Goal: Information Seeking & Learning: Get advice/opinions

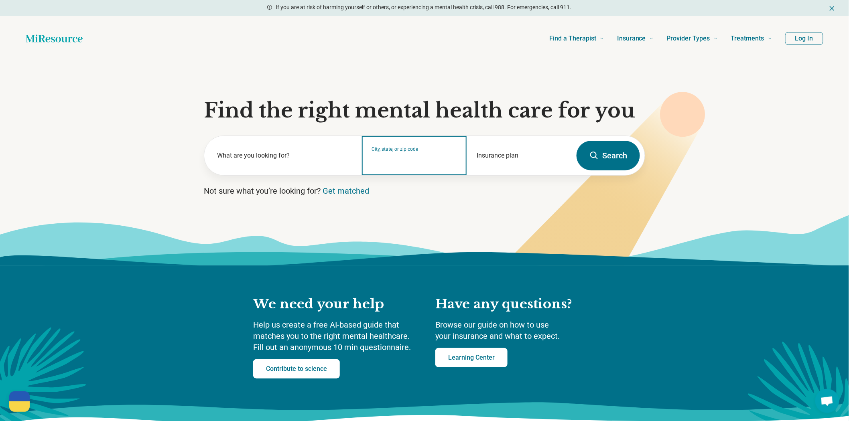
click at [405, 166] on input "City, state, or zip code" at bounding box center [414, 161] width 85 height 10
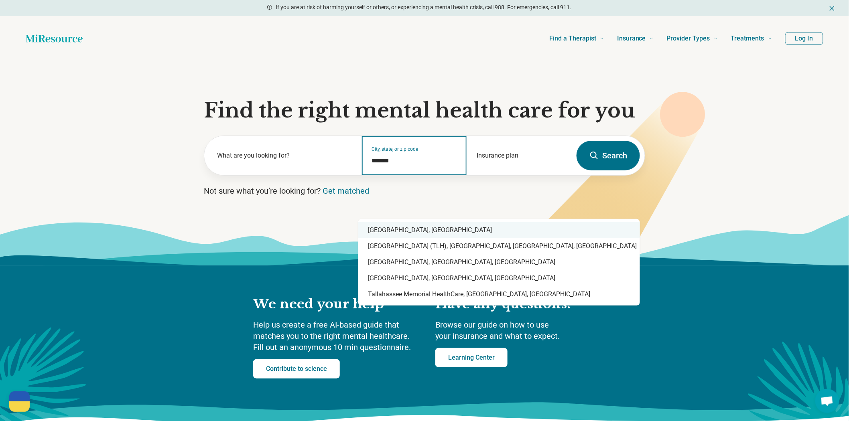
click at [400, 231] on div "Tallahassee, FL" at bounding box center [499, 230] width 282 height 16
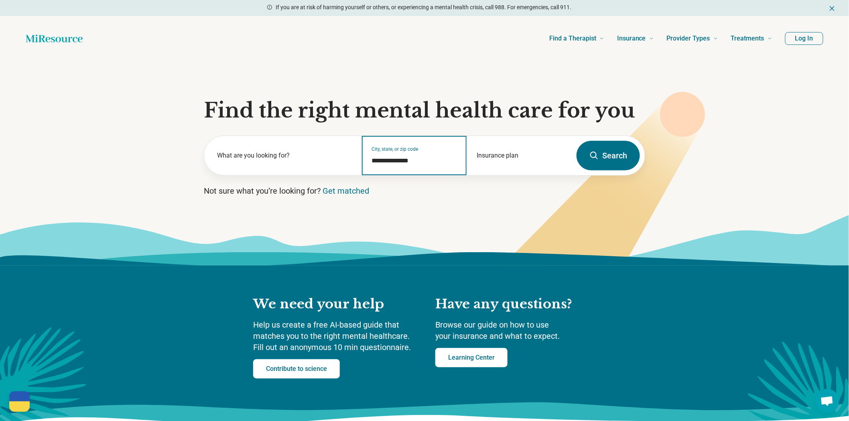
type input "**********"
click at [614, 171] on button "Search" at bounding box center [608, 156] width 63 height 30
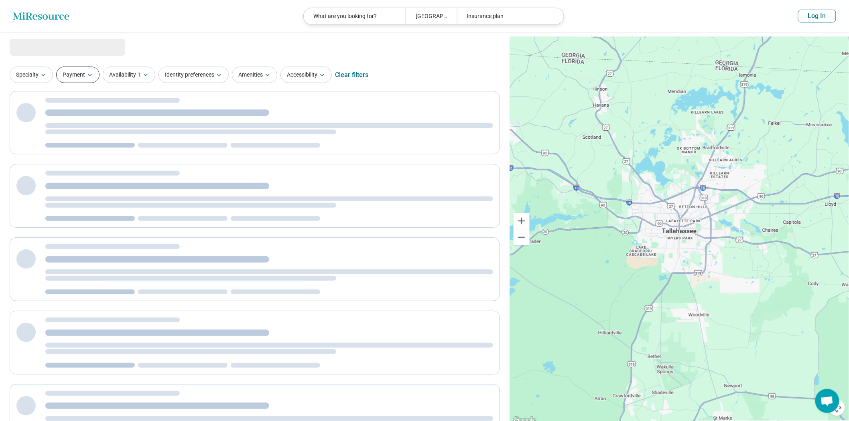
click at [85, 83] on button "Payment" at bounding box center [77, 75] width 43 height 16
select select "***"
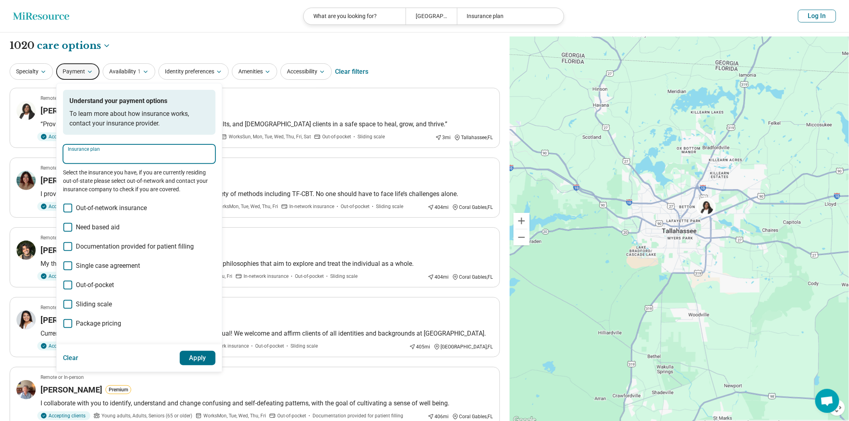
click at [114, 162] on input "Insurance plan" at bounding box center [139, 157] width 143 height 10
click at [114, 198] on div "Emblem Health" at bounding box center [100, 198] width 59 height 16
type input "**********"
click at [216, 366] on button "Apply" at bounding box center [198, 358] width 36 height 14
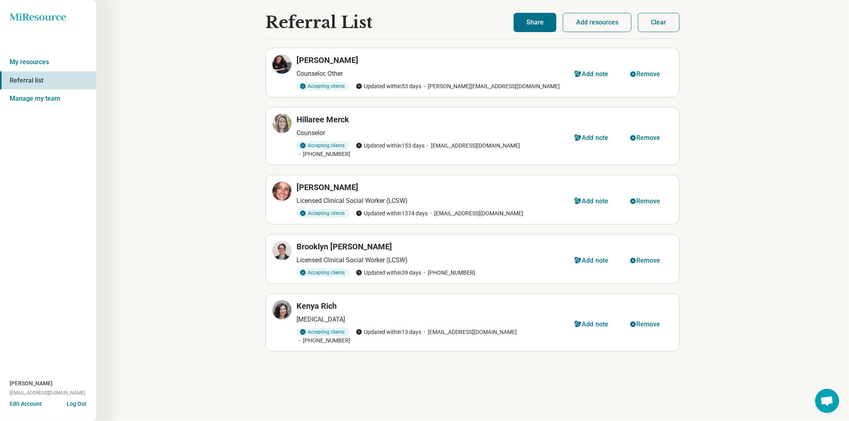
click at [24, 18] on icon at bounding box center [38, 17] width 56 height 8
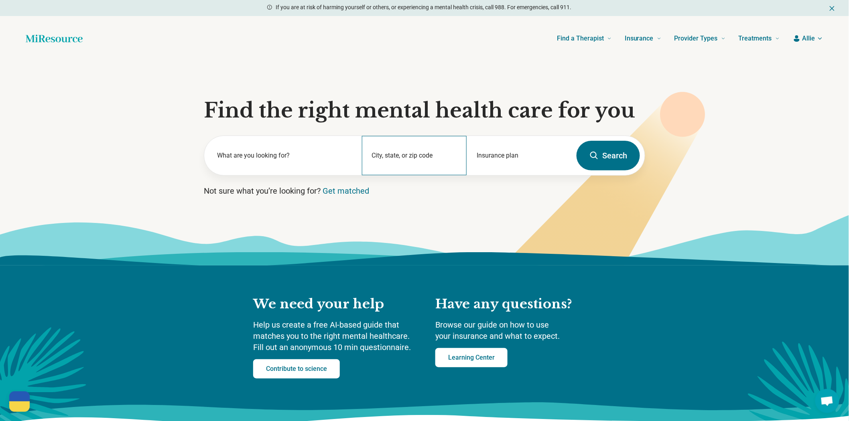
click at [423, 175] on div "City, state, or zip code" at bounding box center [414, 155] width 105 height 39
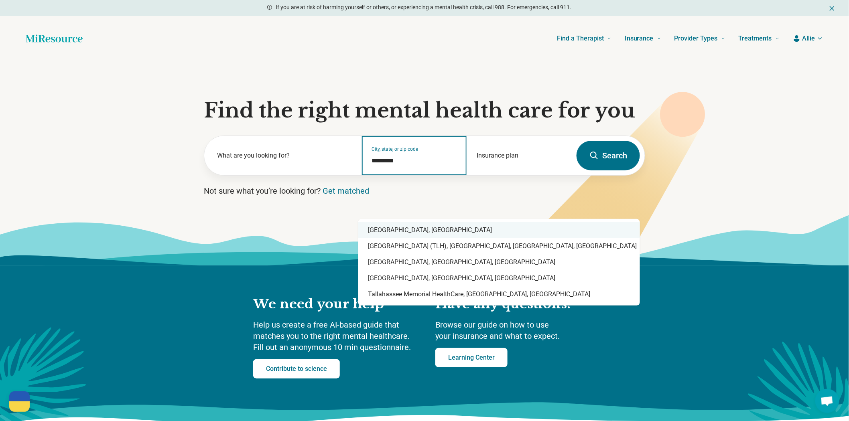
click at [446, 229] on div "Tallahassee, FL" at bounding box center [499, 230] width 282 height 16
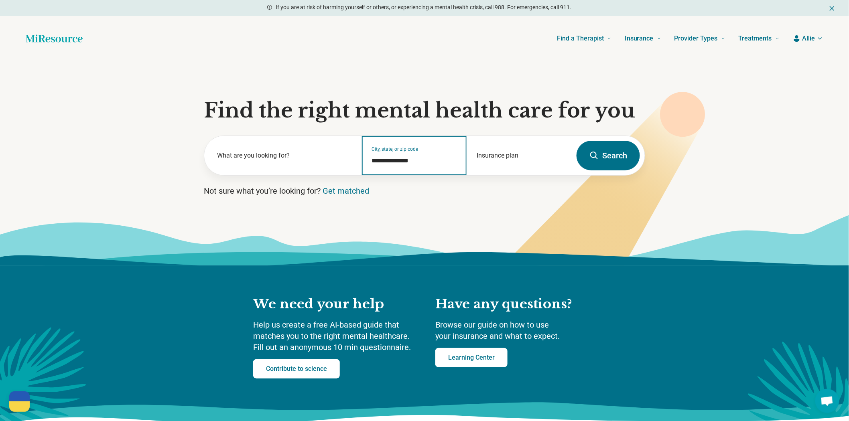
type input "**********"
click at [607, 171] on button "Search" at bounding box center [608, 156] width 63 height 30
select select "***"
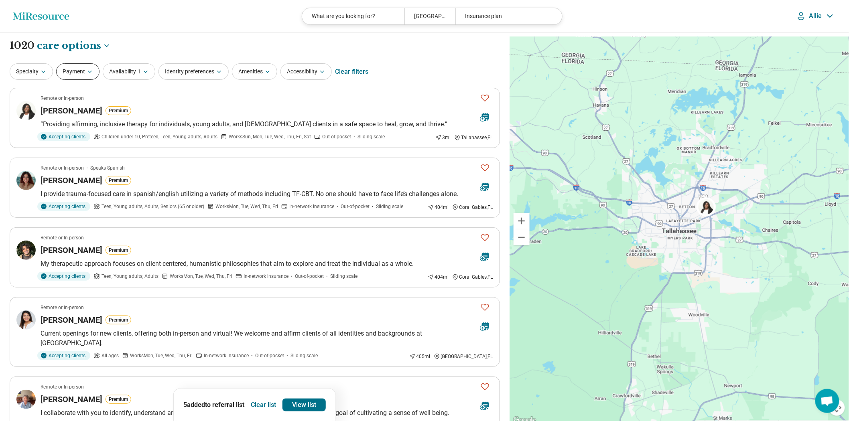
click at [77, 77] on button "Payment" at bounding box center [77, 71] width 43 height 16
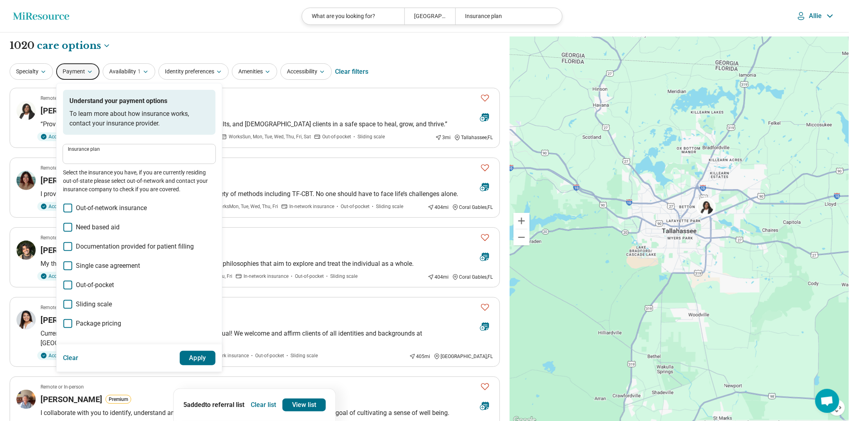
click at [101, 309] on span "Sliding scale" at bounding box center [94, 305] width 36 height 10
click at [101, 290] on span "Out-of-pocket" at bounding box center [95, 285] width 38 height 10
click at [216, 366] on button "Apply" at bounding box center [198, 358] width 36 height 14
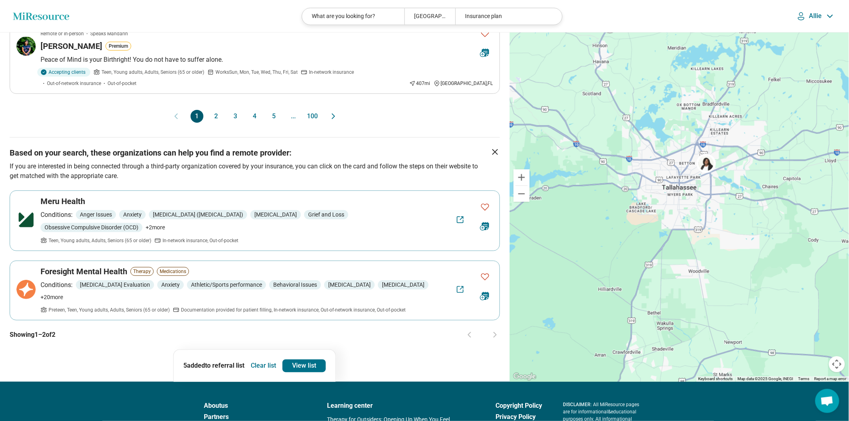
scroll to position [758, 0]
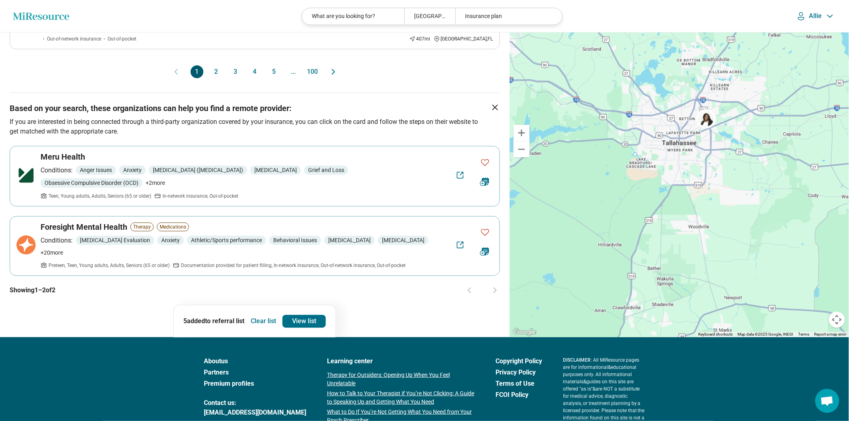
click at [211, 78] on button "2" at bounding box center [216, 71] width 13 height 13
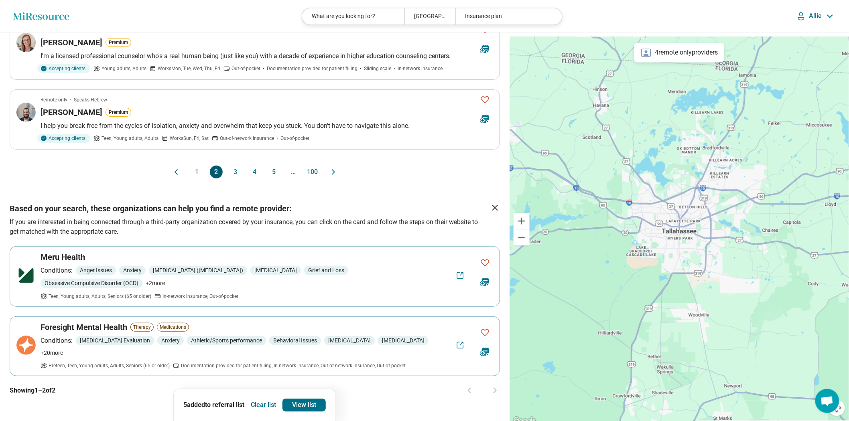
scroll to position [713, 0]
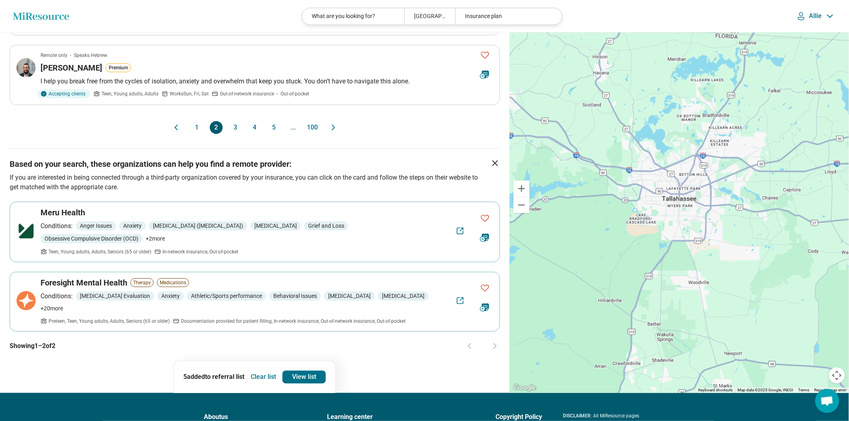
click at [230, 134] on button "3" at bounding box center [235, 127] width 13 height 13
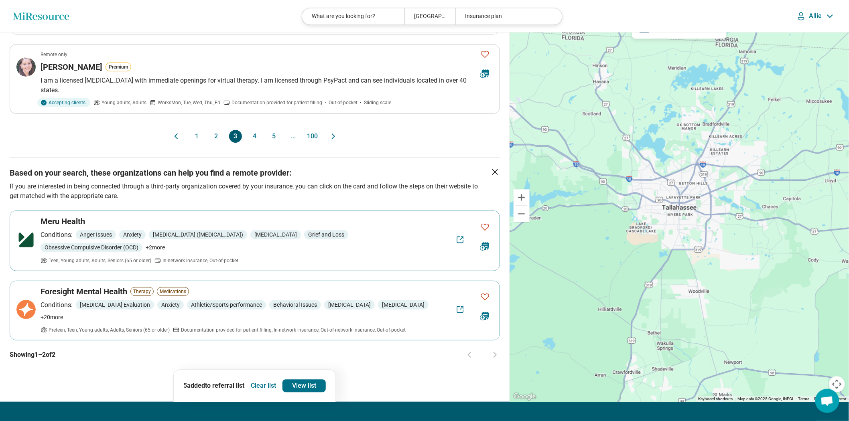
scroll to position [758, 0]
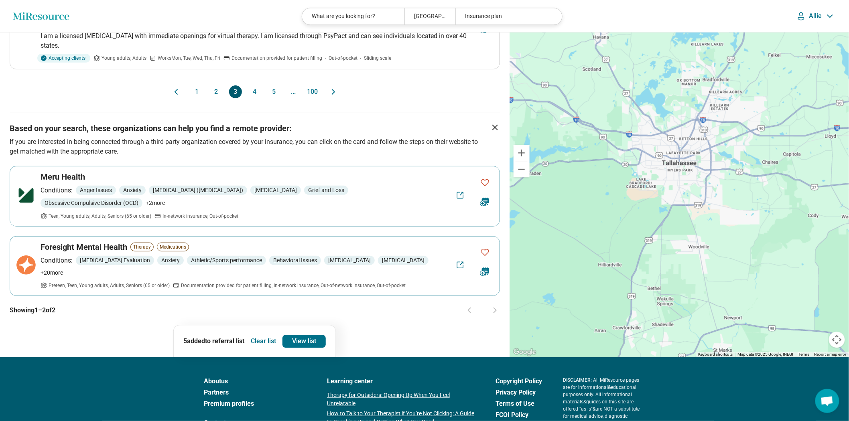
click at [254, 98] on button "4" at bounding box center [254, 91] width 13 height 13
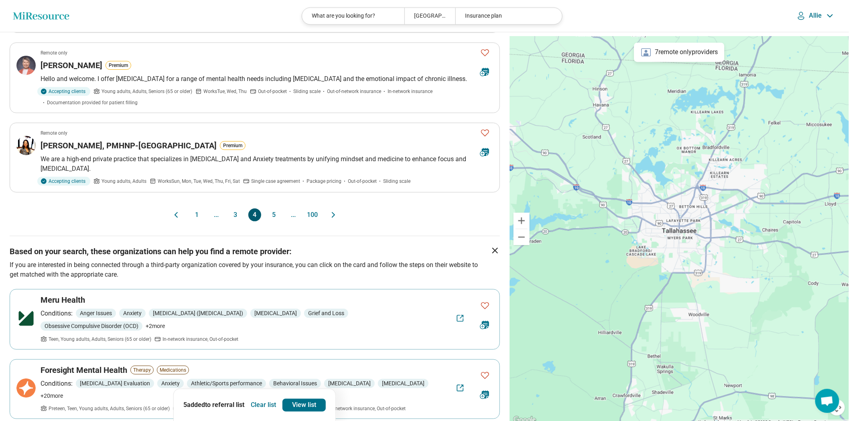
scroll to position [713, 0]
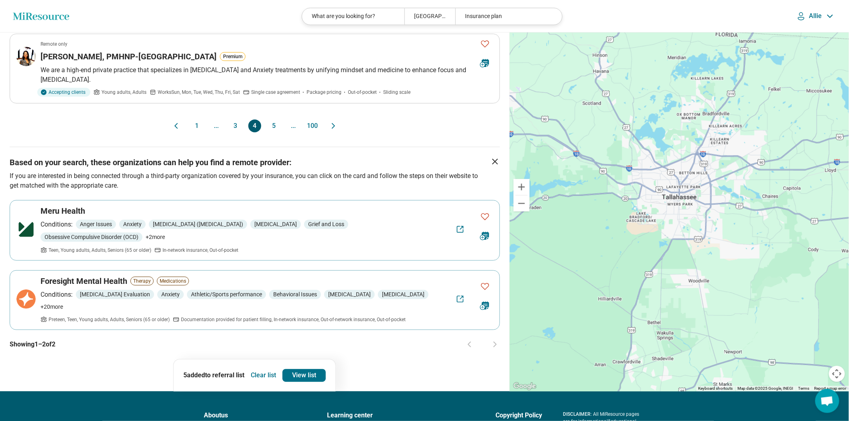
click at [270, 132] on button "5" at bounding box center [274, 126] width 13 height 13
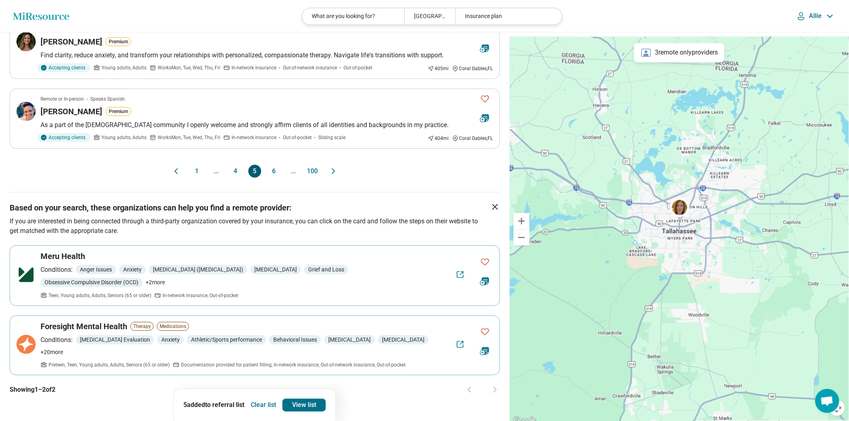
scroll to position [758, 0]
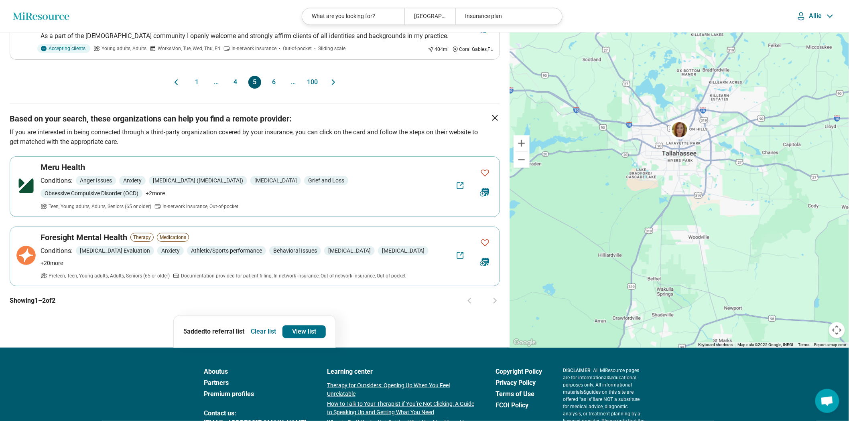
click at [277, 89] on button "6" at bounding box center [274, 82] width 13 height 13
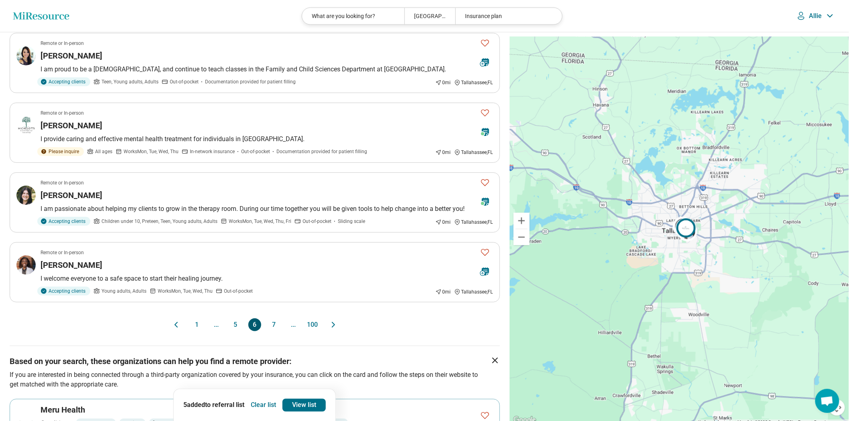
scroll to position [579, 0]
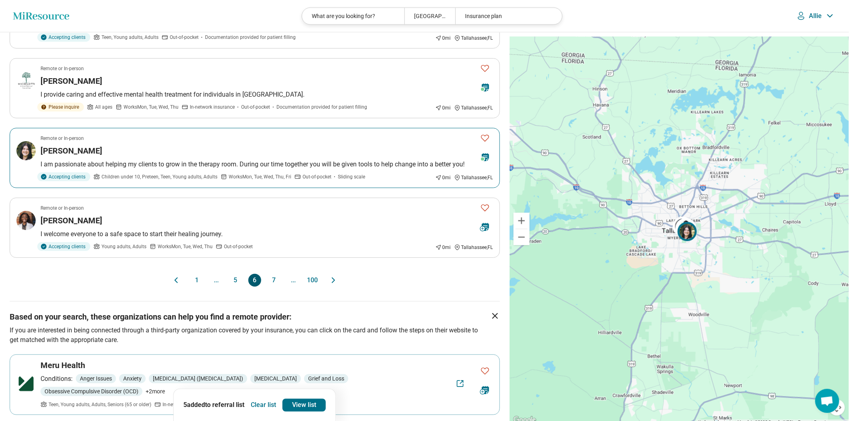
click at [277, 156] on div "Kinsey Pocchio" at bounding box center [257, 150] width 433 height 11
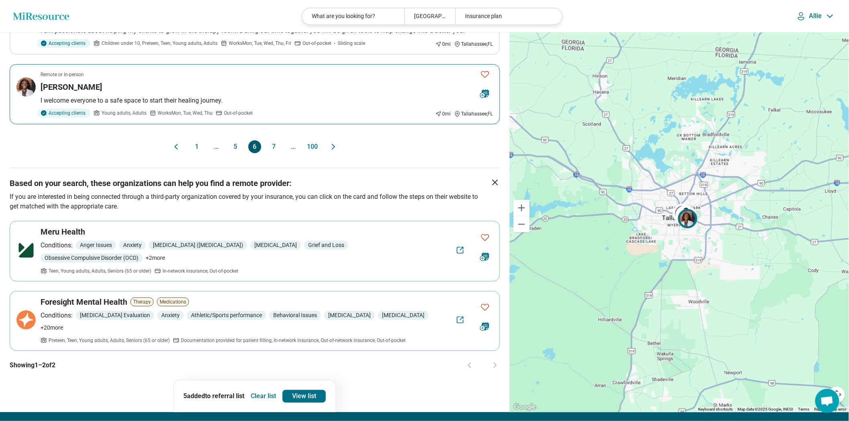
scroll to position [758, 0]
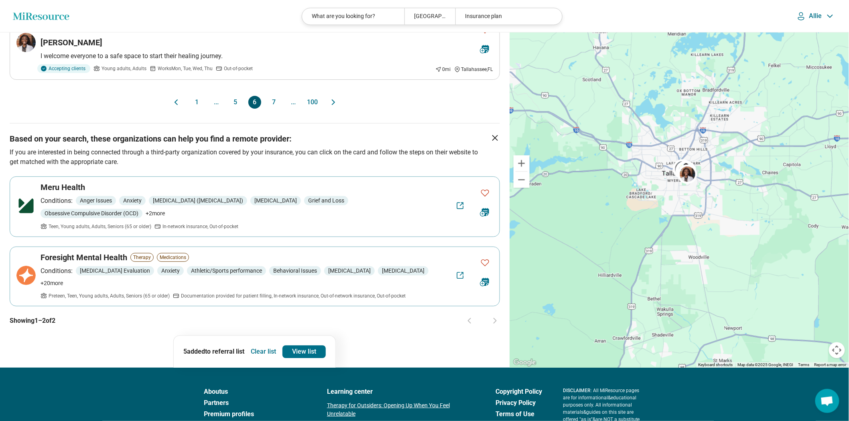
click at [277, 109] on button "7" at bounding box center [274, 102] width 13 height 13
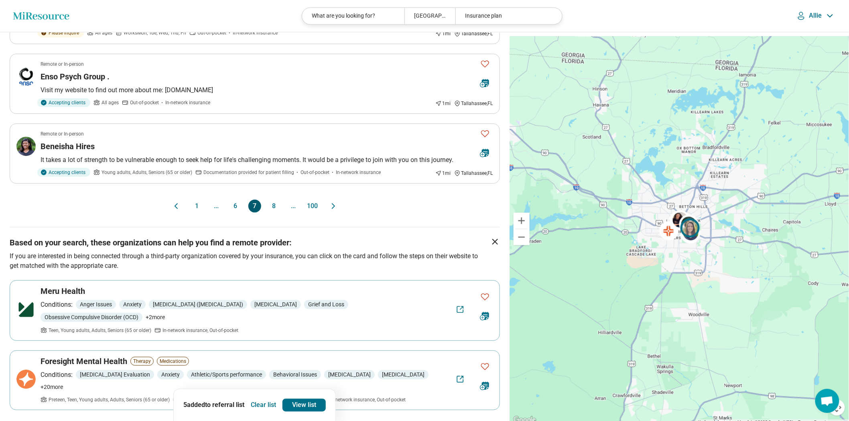
scroll to position [668, 0]
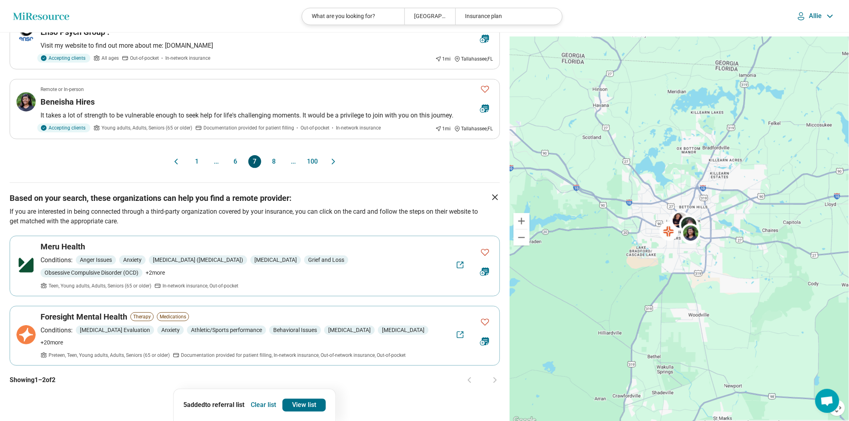
click at [278, 168] on button "8" at bounding box center [274, 161] width 13 height 13
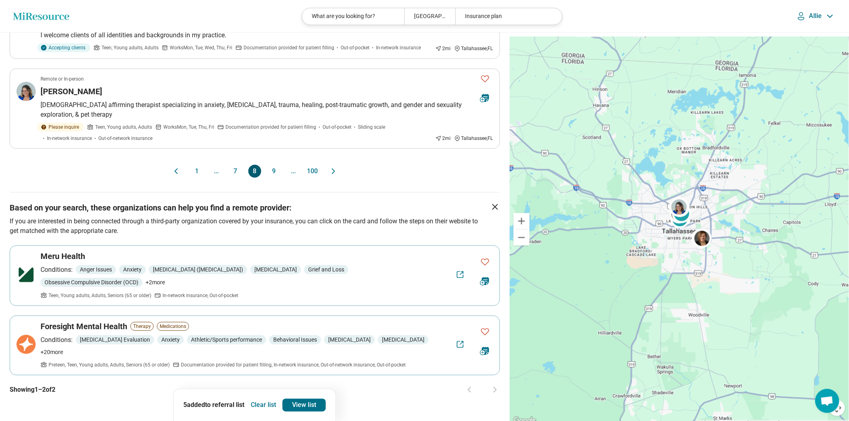
click at [275, 178] on button "9" at bounding box center [274, 171] width 13 height 13
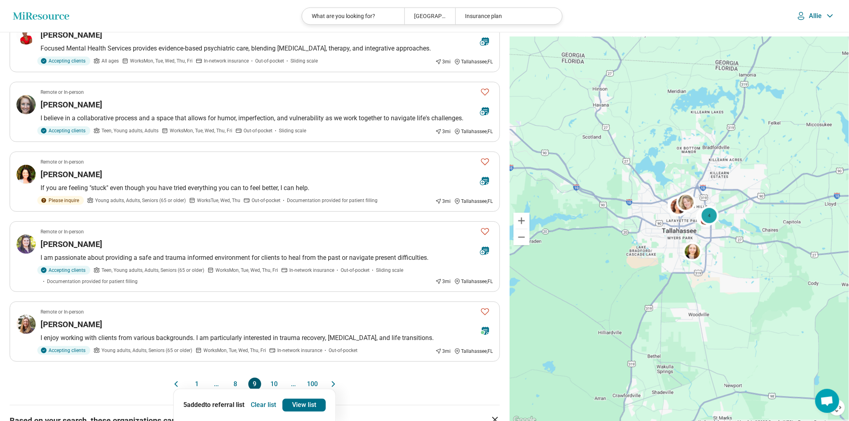
scroll to position [401, 0]
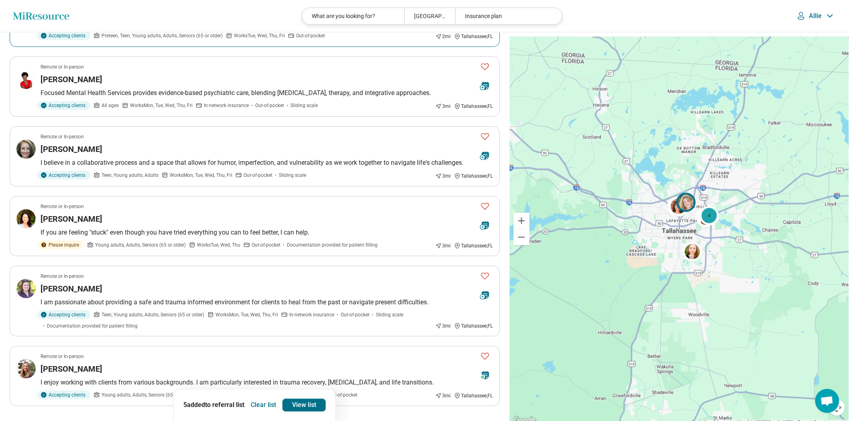
click at [281, 47] on article "In-person only Laura Summerlin I work from a strengths-based perspective. I use…" at bounding box center [255, 17] width 490 height 60
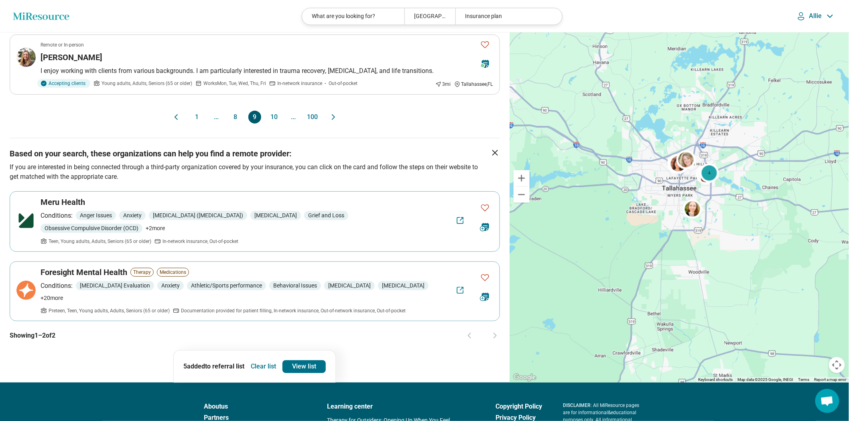
click at [278, 124] on button "10" at bounding box center [274, 117] width 13 height 13
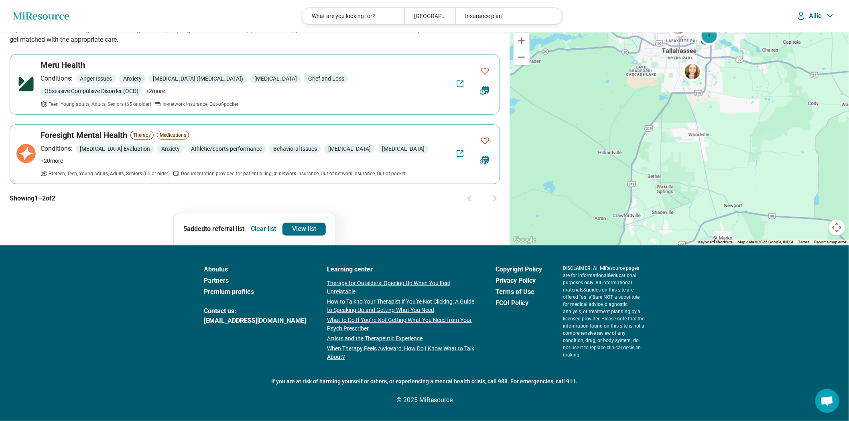
scroll to position [0, 0]
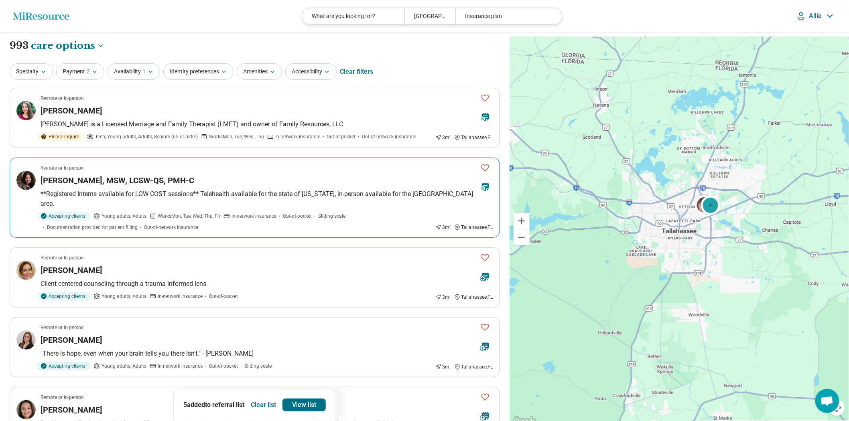
click at [279, 186] on div "Lola Brognano, MSW, LCSW-QS, PMH-C" at bounding box center [257, 180] width 433 height 11
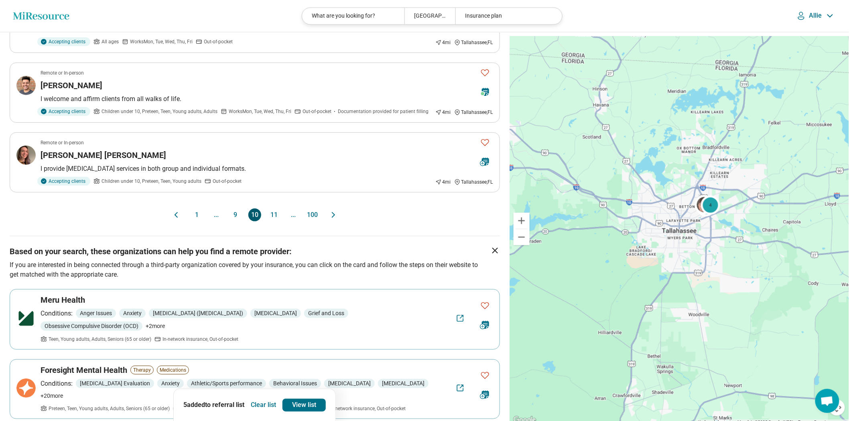
click at [272, 221] on button "11" at bounding box center [274, 215] width 13 height 13
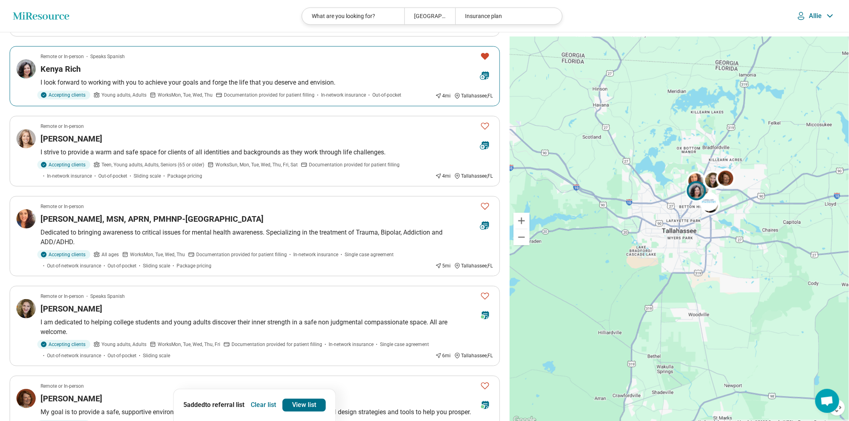
scroll to position [490, 0]
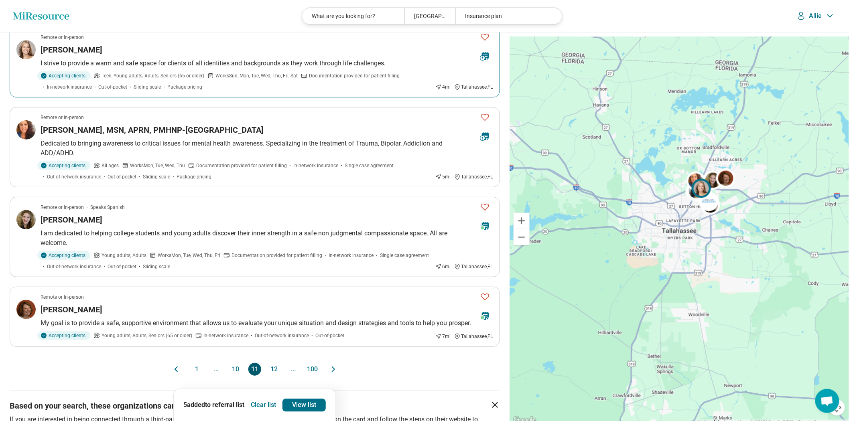
click at [214, 55] on div "Kristin Allen" at bounding box center [257, 49] width 433 height 11
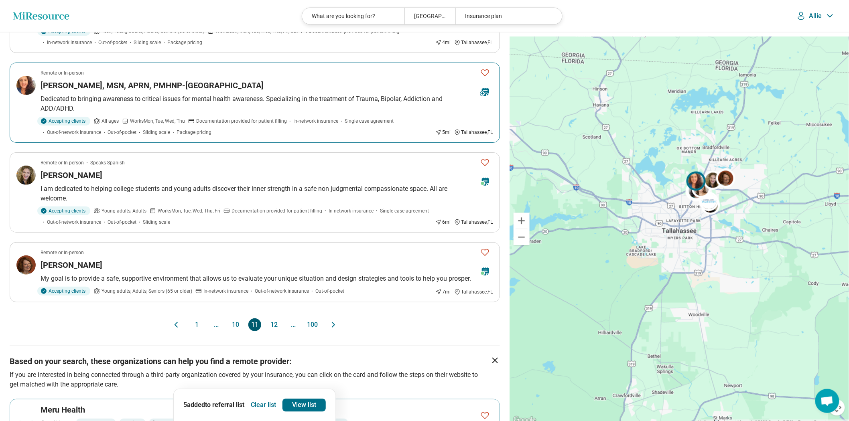
scroll to position [668, 0]
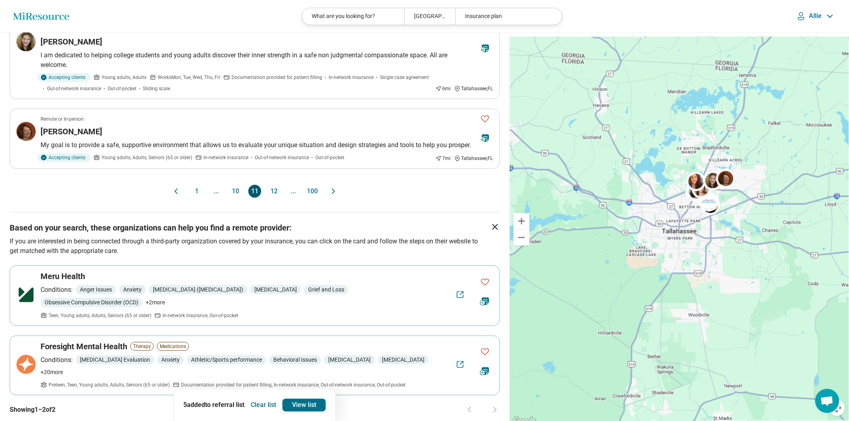
click at [276, 198] on button "12" at bounding box center [274, 191] width 13 height 13
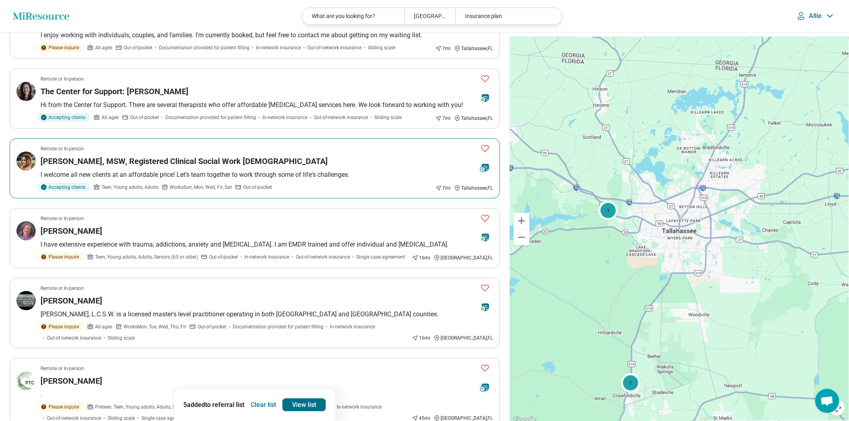
scroll to position [267, 0]
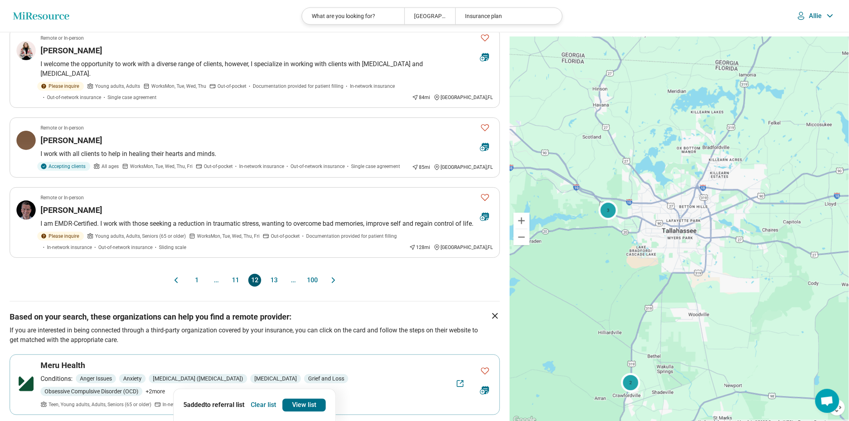
scroll to position [668, 0]
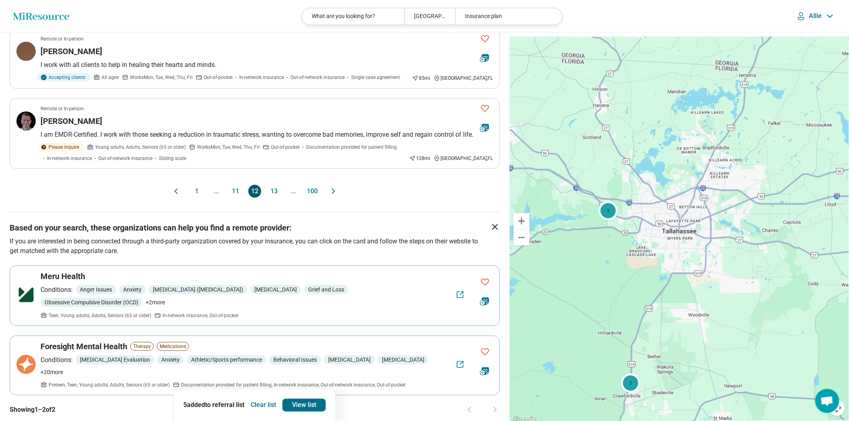
click at [277, 198] on button "13" at bounding box center [274, 191] width 13 height 13
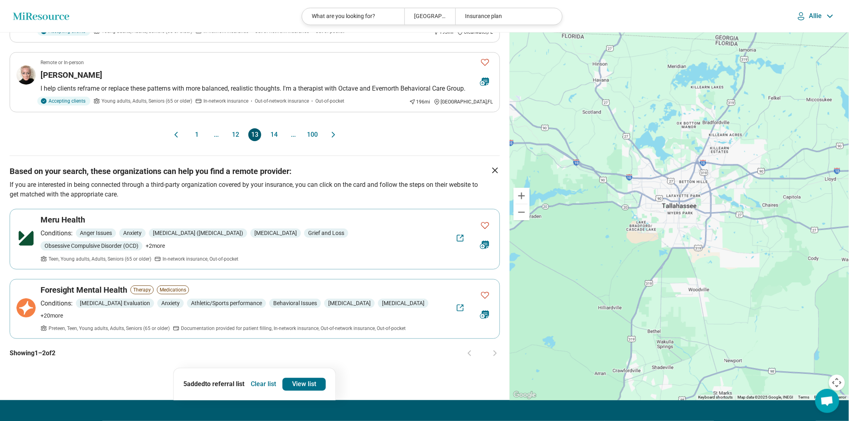
scroll to position [758, 0]
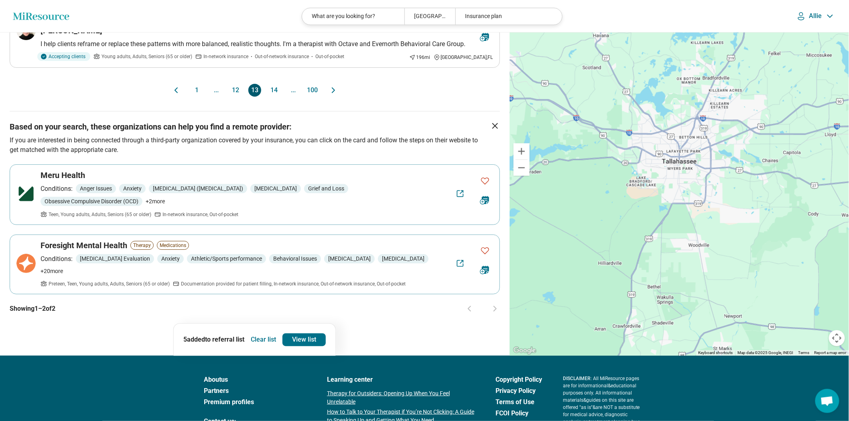
click at [272, 97] on button "14" at bounding box center [274, 90] width 13 height 13
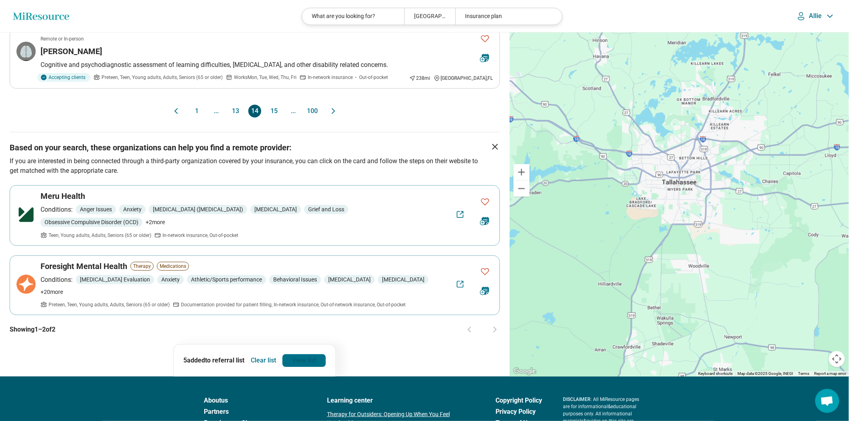
click at [315, 367] on link "View list" at bounding box center [303, 360] width 43 height 13
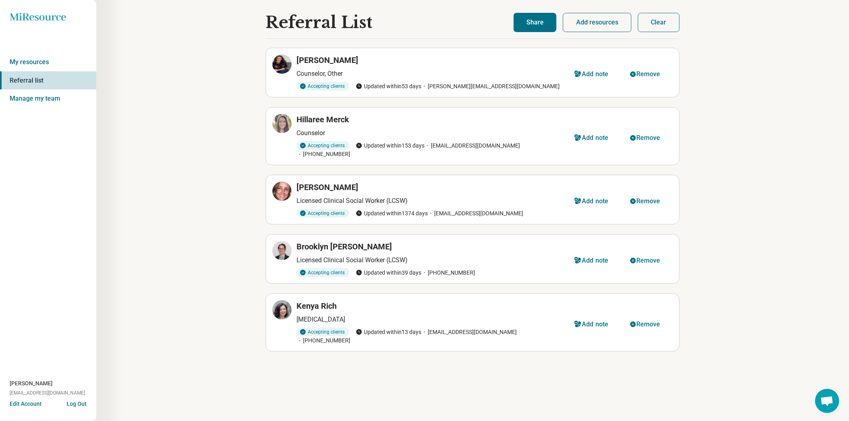
scroll to position [16, 0]
click at [285, 125] on icon at bounding box center [282, 124] width 10 height 10
click at [646, 13] on button "Clear" at bounding box center [659, 22] width 42 height 19
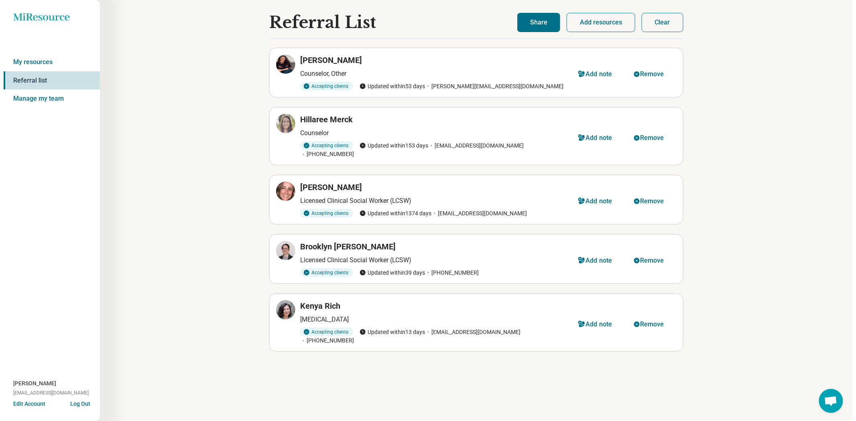
scroll to position [0, 0]
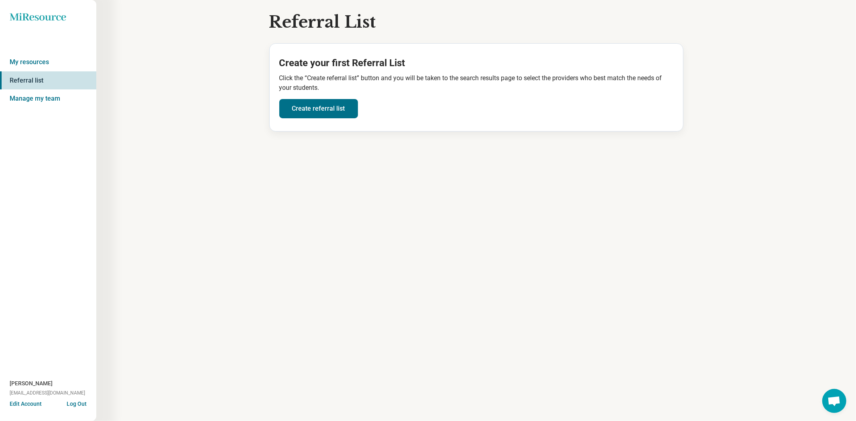
click at [69, 18] on div "Miresource logo" at bounding box center [53, 17] width 87 height 8
click at [54, 18] on icon at bounding box center [38, 17] width 56 height 8
click at [47, 15] on icon "Miresource logo" at bounding box center [38, 17] width 57 height 8
click at [47, 20] on icon "Miresource logo" at bounding box center [38, 17] width 57 height 8
click at [16, 9] on div "Miresource logo My resources Referral list Manage my team Allie Stowers ams19bq…" at bounding box center [48, 210] width 96 height 421
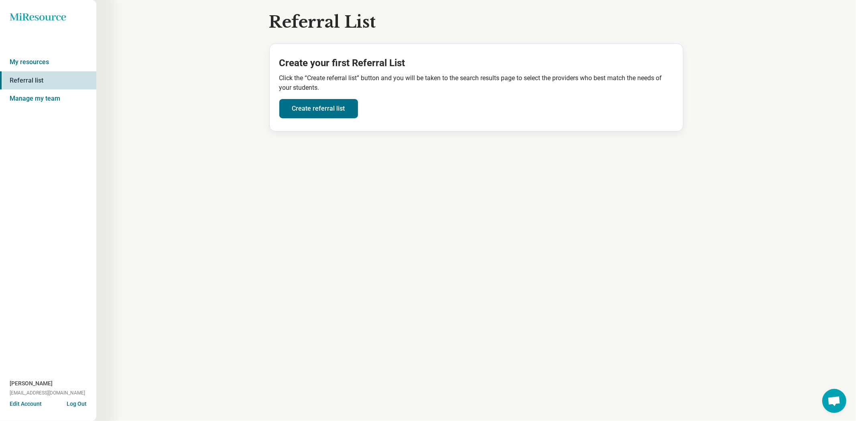
click at [19, 20] on icon at bounding box center [38, 17] width 56 height 8
click at [22, 20] on icon "Miresource logo" at bounding box center [38, 17] width 57 height 8
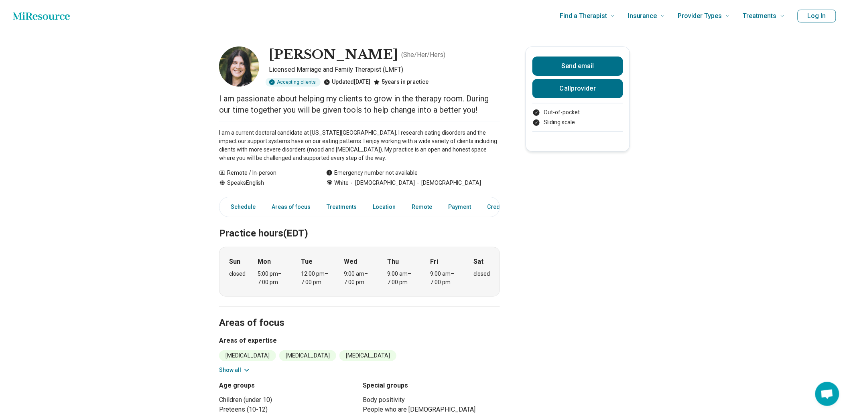
scroll to position [178, 0]
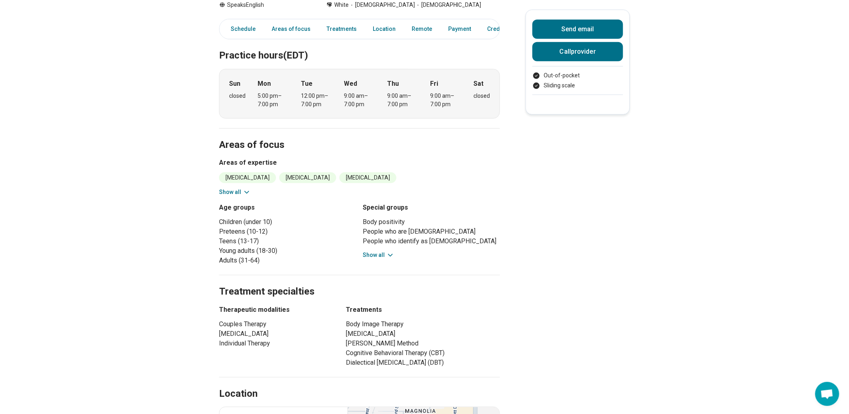
click at [248, 197] on icon at bounding box center [247, 193] width 8 height 8
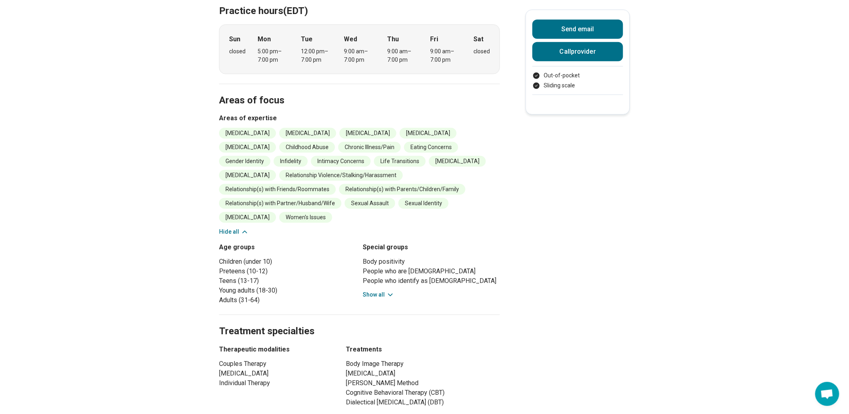
scroll to position [0, 0]
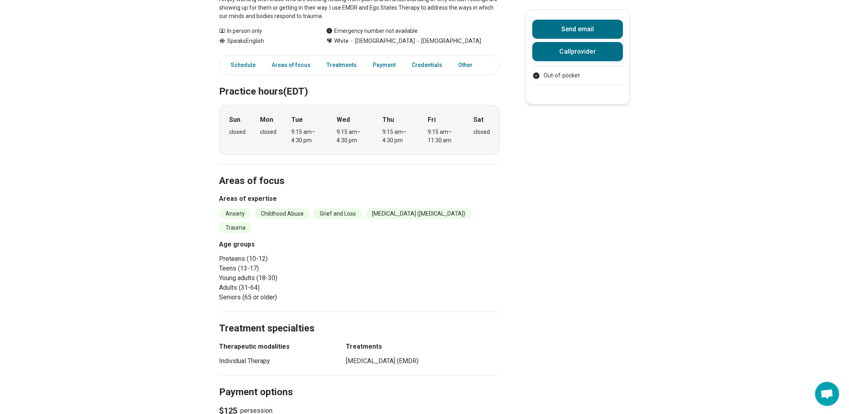
scroll to position [178, 0]
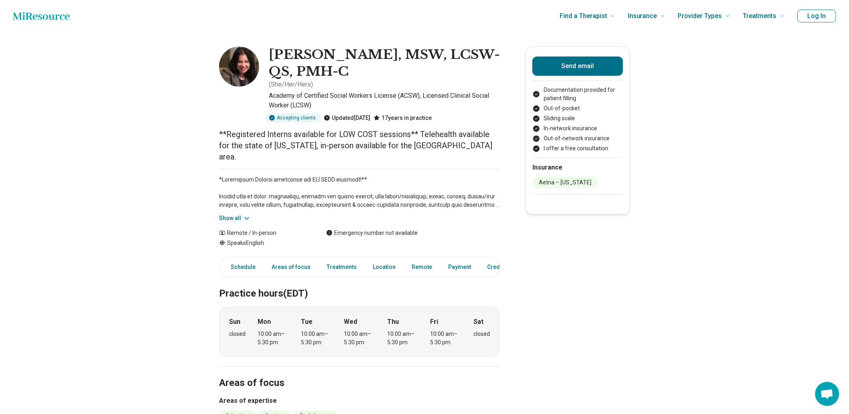
click at [239, 223] on div "Show all" at bounding box center [359, 196] width 281 height 54
click at [238, 223] on button "Show all" at bounding box center [235, 218] width 32 height 8
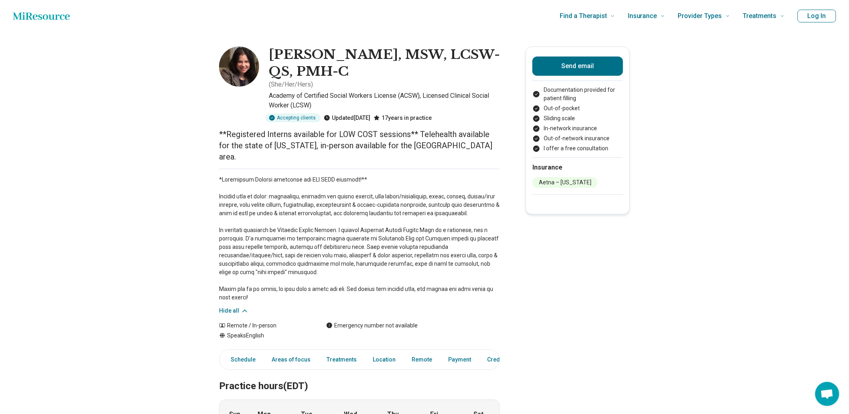
scroll to position [267, 0]
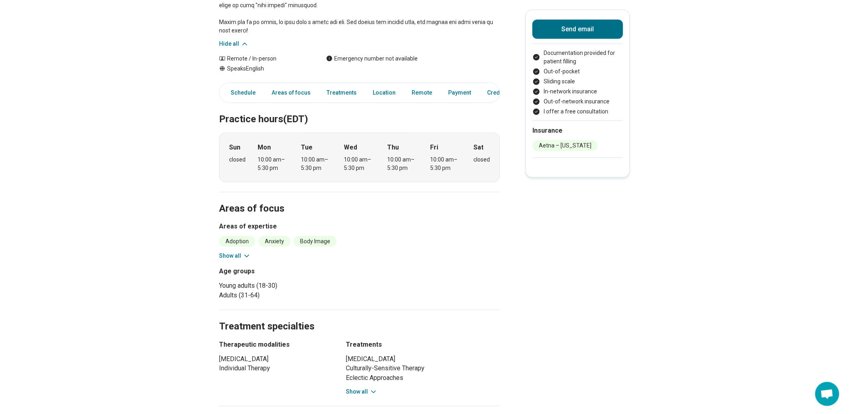
click at [241, 260] on button "Show all" at bounding box center [235, 256] width 32 height 8
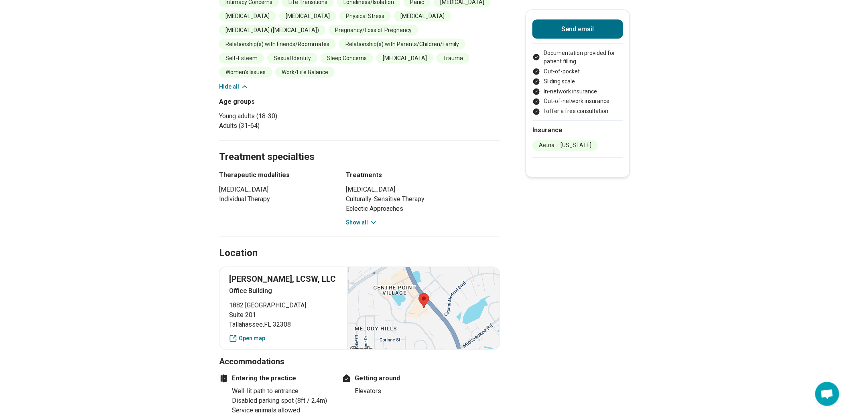
scroll to position [579, 0]
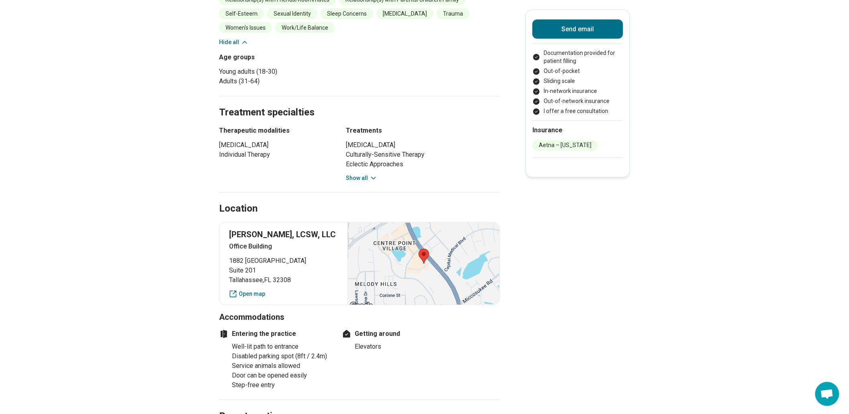
click at [365, 183] on button "Show all" at bounding box center [362, 179] width 32 height 8
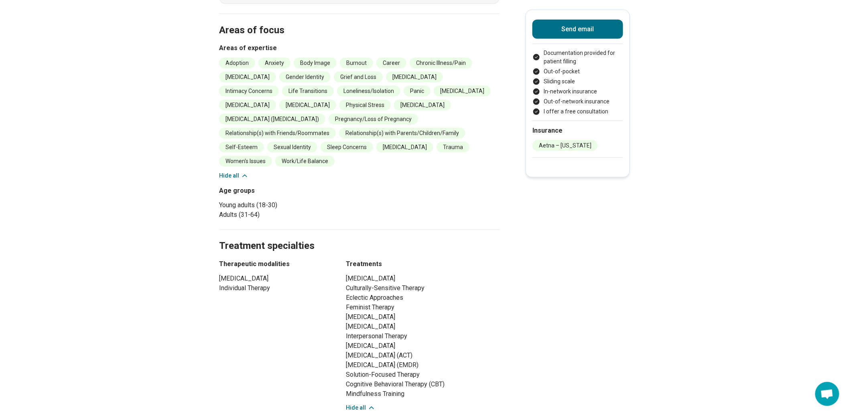
scroll to position [312, 0]
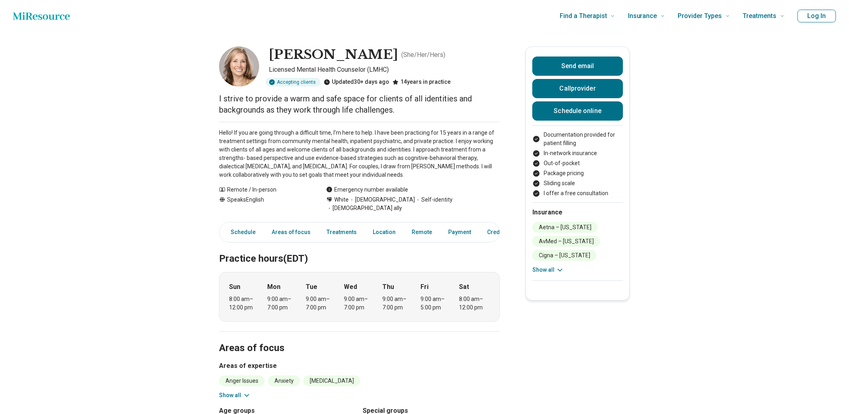
scroll to position [178, 0]
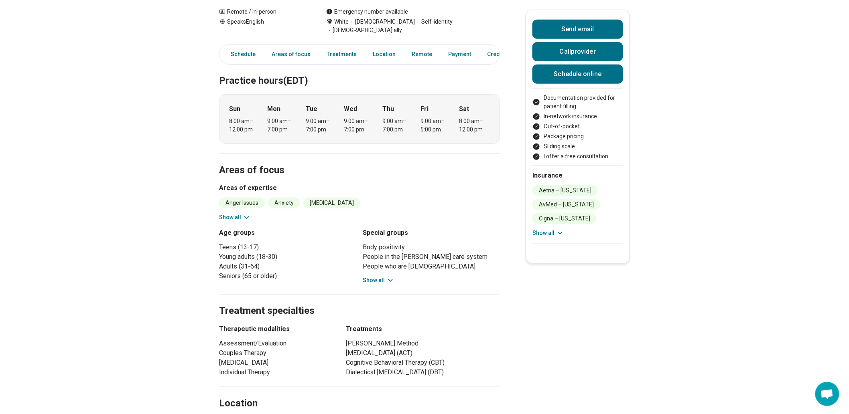
click at [242, 222] on div "Anger Issues Anxiety [MEDICAL_DATA] [MEDICAL_DATA] Family Caregiving Stress Lif…" at bounding box center [359, 210] width 281 height 24
click at [240, 222] on button "Show all" at bounding box center [235, 217] width 32 height 8
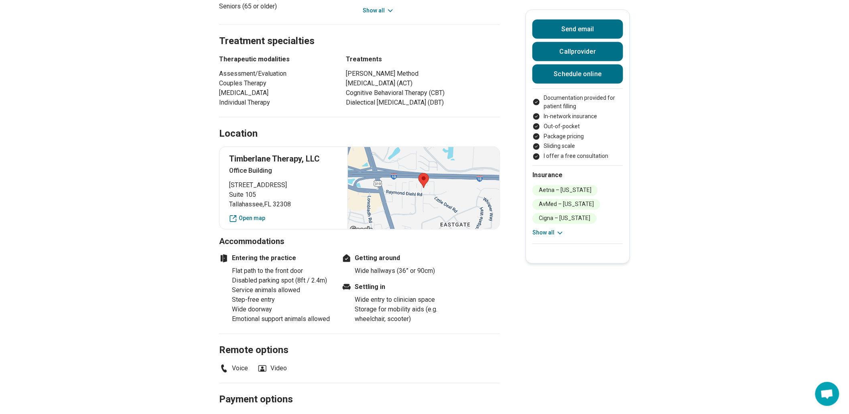
scroll to position [446, 0]
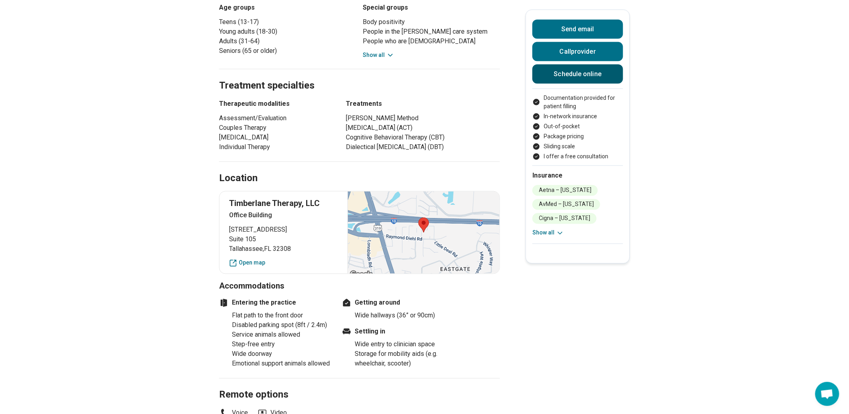
click at [560, 84] on link "Schedule online" at bounding box center [577, 74] width 91 height 19
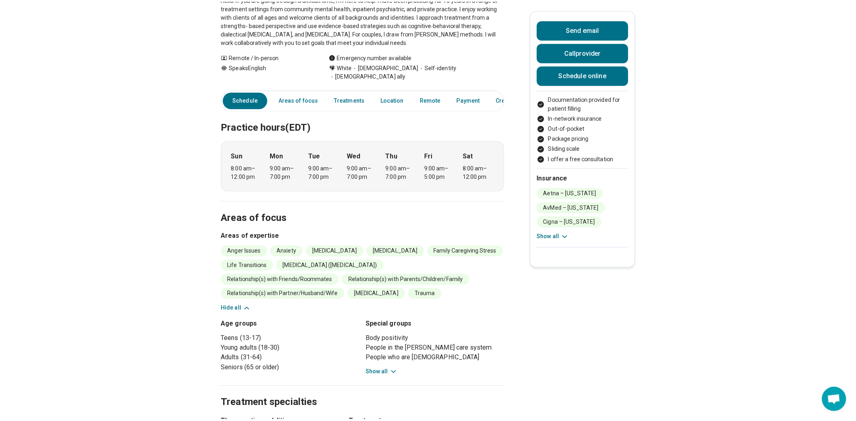
scroll to position [0, 0]
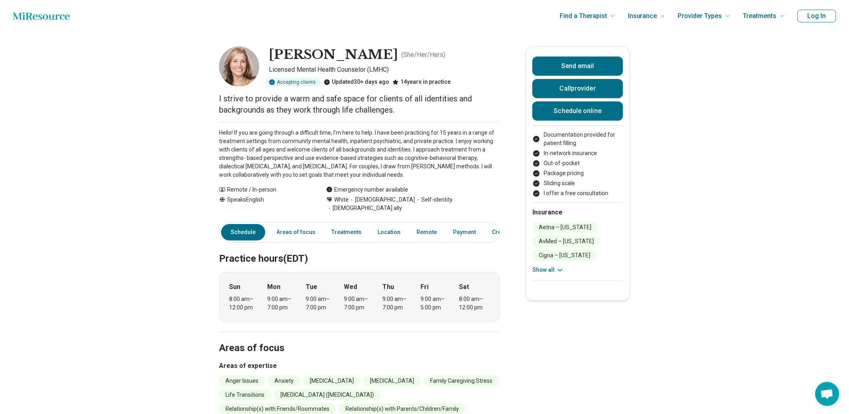
click at [828, 22] on button "Log In" at bounding box center [817, 16] width 39 height 13
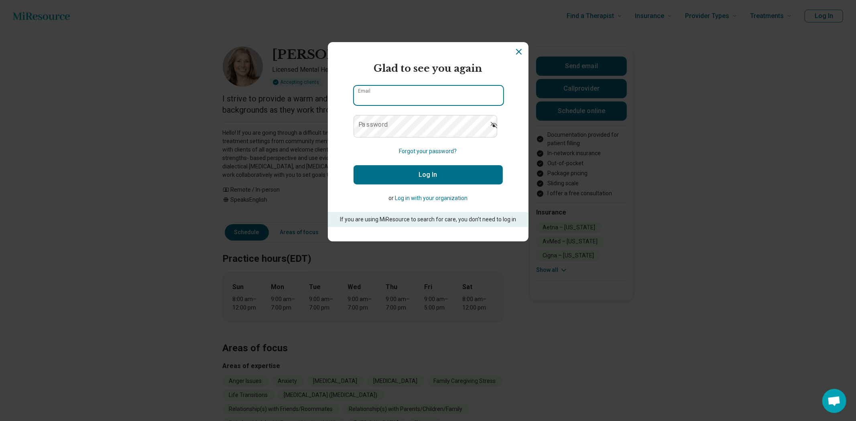
click at [434, 97] on input "Email" at bounding box center [428, 95] width 149 height 19
type input "**********"
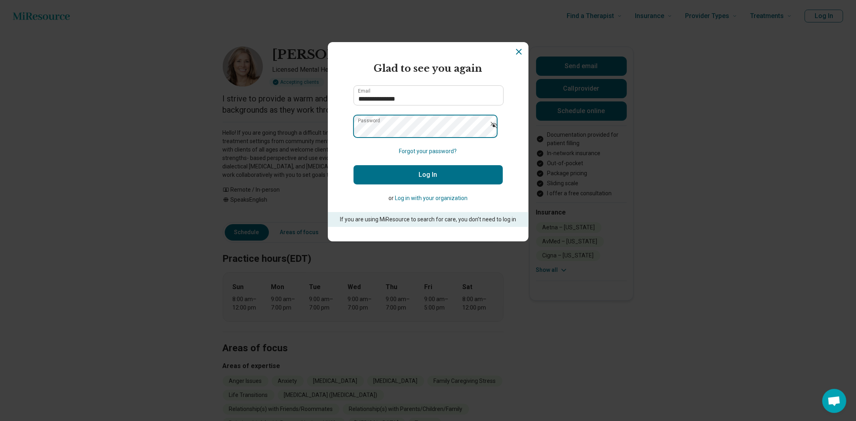
click at [353, 165] on button "Log In" at bounding box center [427, 174] width 149 height 19
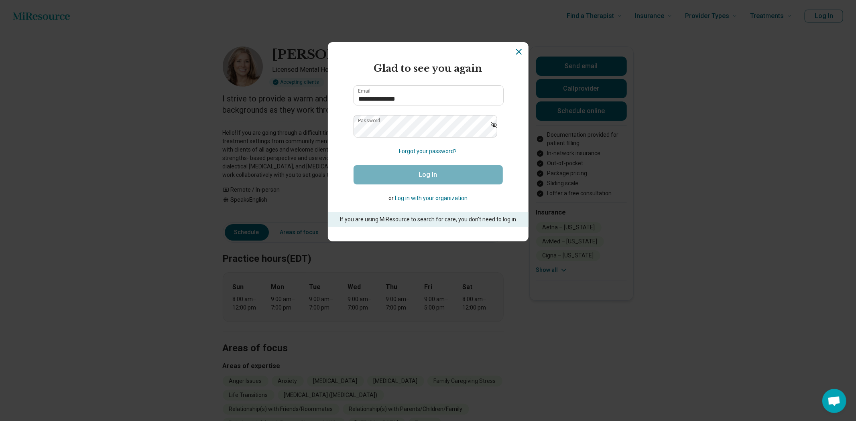
click at [415, 201] on form "**********" at bounding box center [427, 144] width 149 height 166
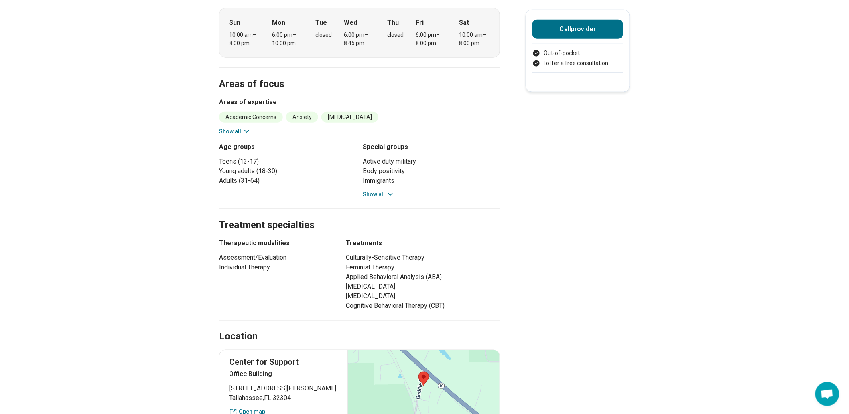
scroll to position [356, 0]
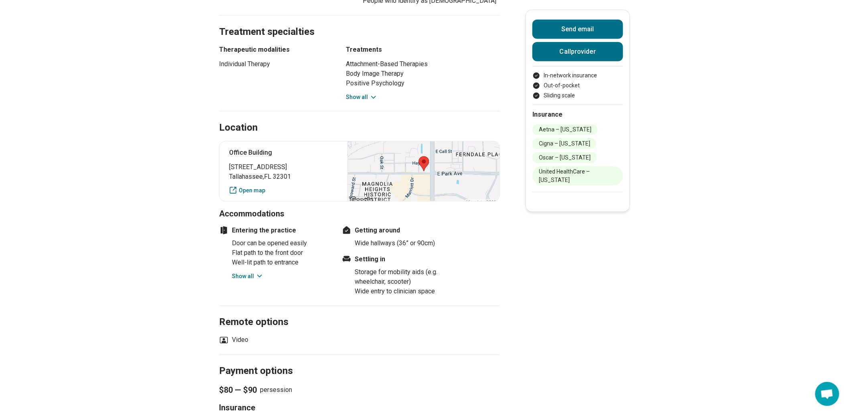
scroll to position [134, 0]
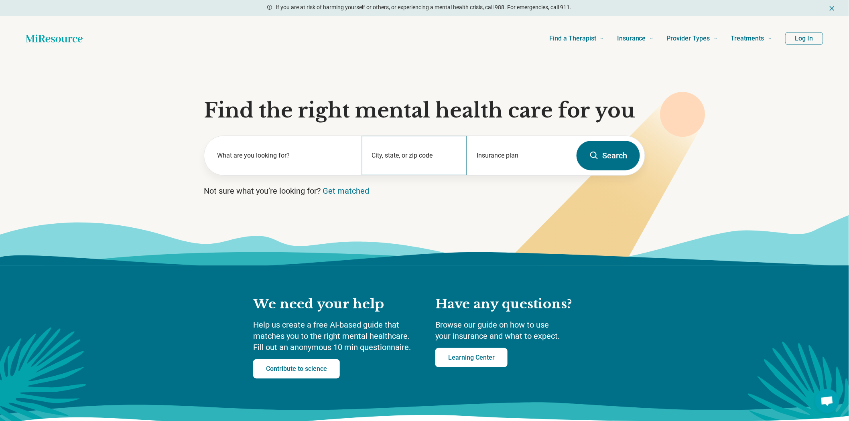
click at [402, 175] on div "City, state, or zip code" at bounding box center [414, 155] width 105 height 39
drag, startPoint x: 402, startPoint y: 206, endPoint x: 406, endPoint y: 201, distance: 6.7
click at [406, 166] on input "City, state, or zip code" at bounding box center [414, 161] width 85 height 10
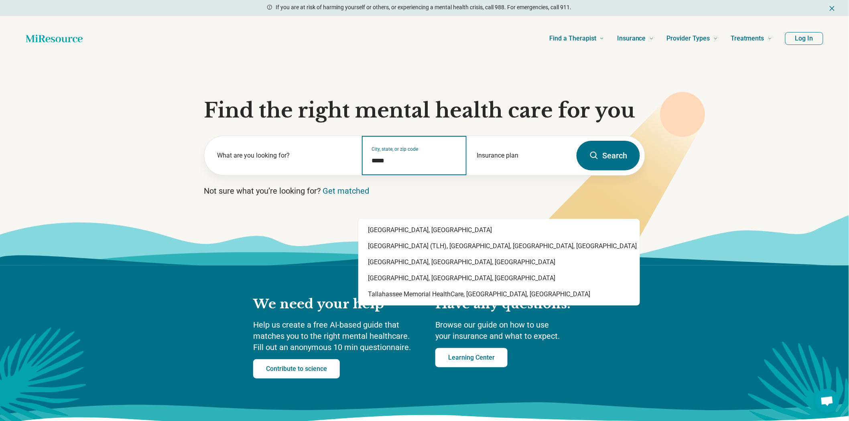
click at [414, 233] on div "Tallahassee, FL" at bounding box center [499, 230] width 282 height 16
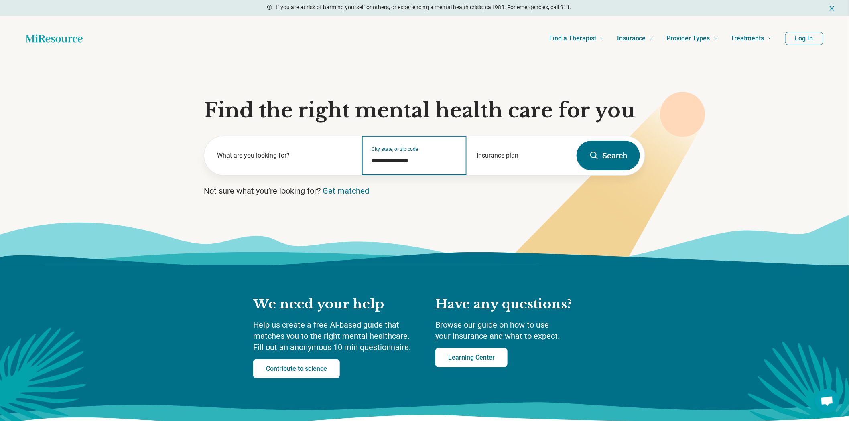
type input "**********"
click at [577, 171] on button "Search" at bounding box center [608, 156] width 63 height 30
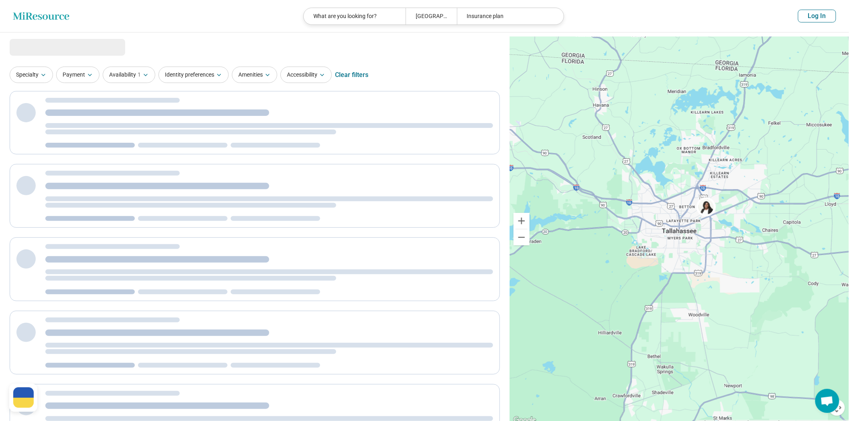
select select "***"
